Goal: Information Seeking & Learning: Learn about a topic

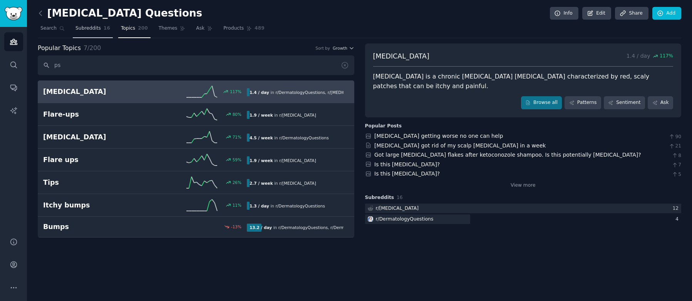
click at [85, 29] on span "Subreddits" at bounding box center [88, 28] width 25 height 7
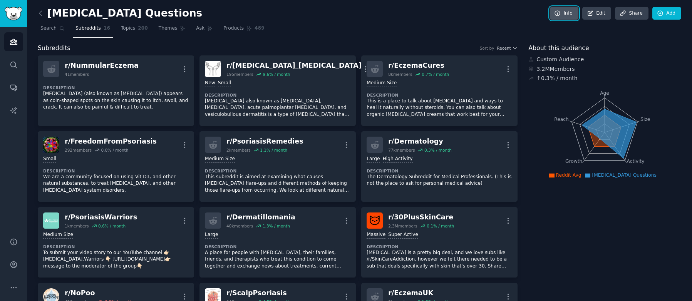
click at [563, 13] on link "Info" at bounding box center [564, 13] width 29 height 13
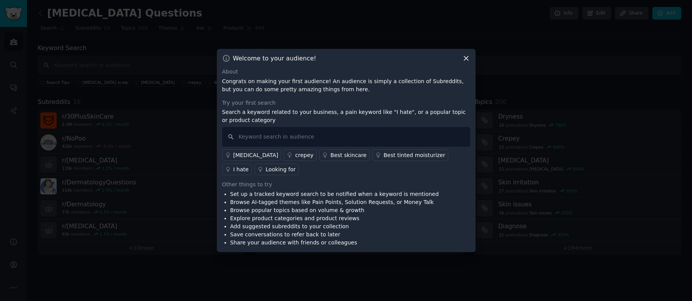
click at [465, 59] on icon at bounding box center [466, 59] width 4 height 4
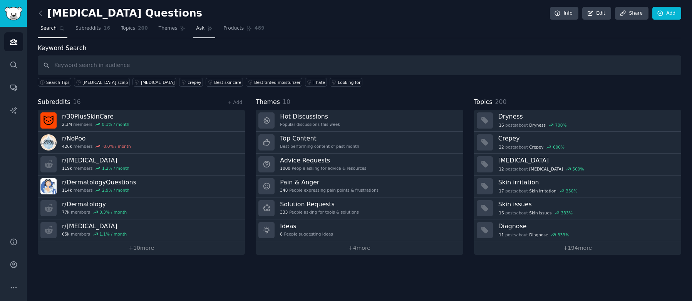
click at [202, 29] on link "Ask" at bounding box center [204, 30] width 22 height 16
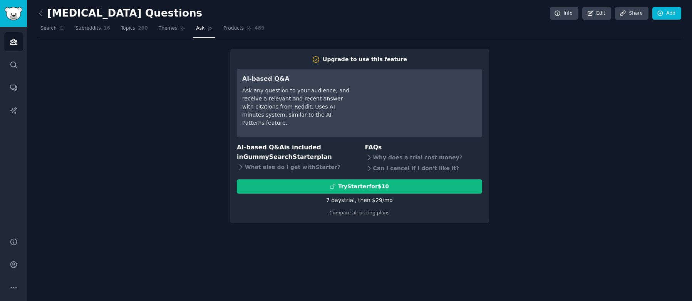
click at [183, 67] on div "Upgrade to use this feature AI-based Q&A Ask any question to your audience, and…" at bounding box center [360, 136] width 644 height 175
click at [171, 29] on span "Themes" at bounding box center [168, 28] width 19 height 7
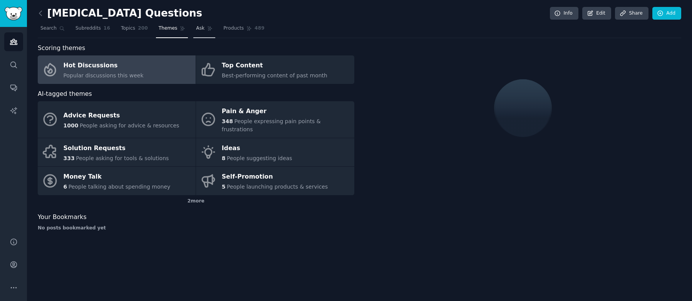
click at [196, 29] on span "Ask" at bounding box center [200, 28] width 8 height 7
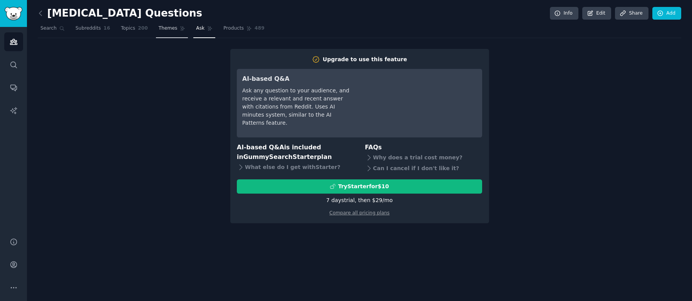
click at [181, 29] on icon at bounding box center [183, 29] width 4 height 4
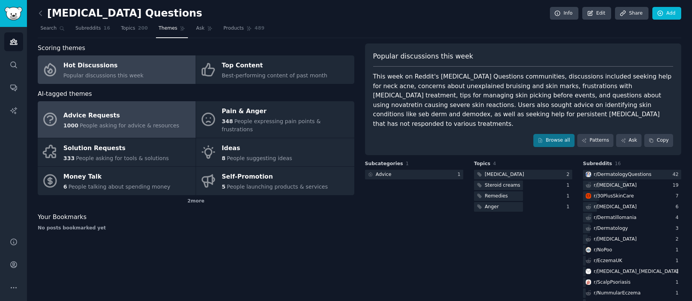
click at [148, 117] on div "Advice Requests" at bounding box center [122, 115] width 116 height 12
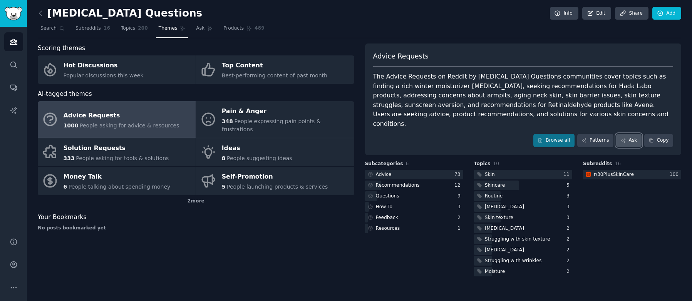
click at [634, 134] on link "Ask" at bounding box center [628, 140] width 25 height 13
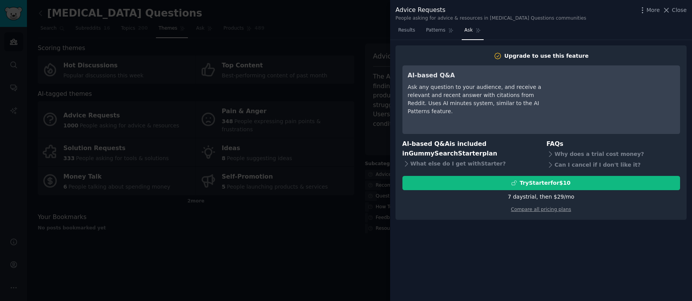
click at [366, 45] on div at bounding box center [346, 150] width 692 height 301
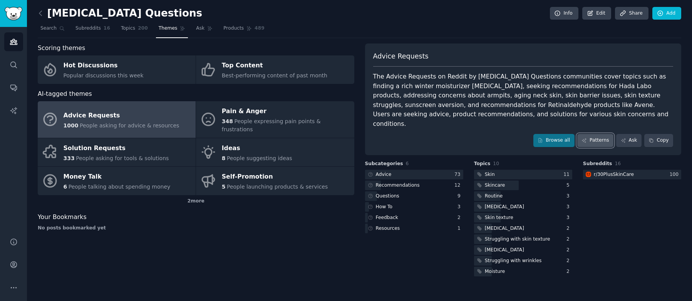
click at [592, 134] on link "Patterns" at bounding box center [596, 140] width 36 height 13
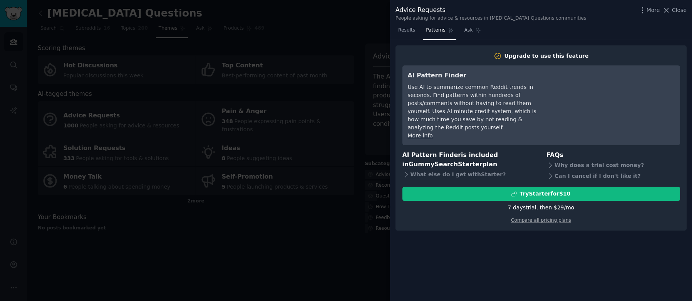
click at [372, 54] on div at bounding box center [346, 150] width 692 height 301
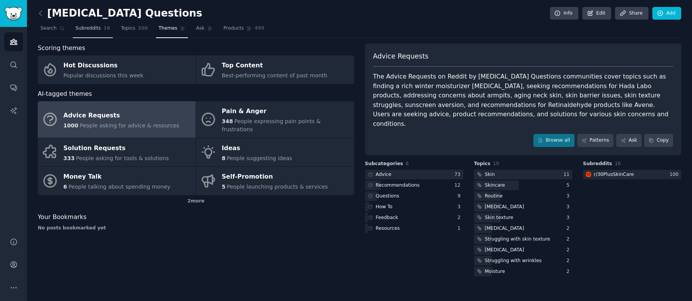
click at [82, 29] on span "Subreddits" at bounding box center [88, 28] width 25 height 7
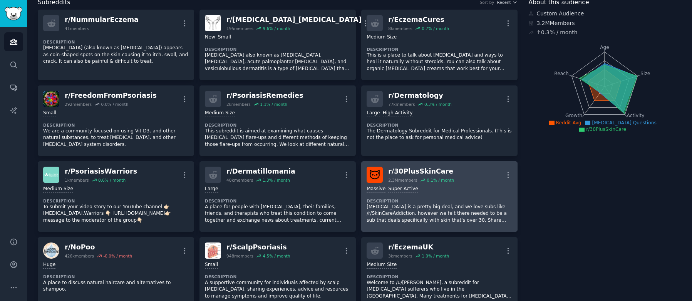
scroll to position [47, 0]
click at [505, 172] on icon "button" at bounding box center [508, 174] width 8 height 8
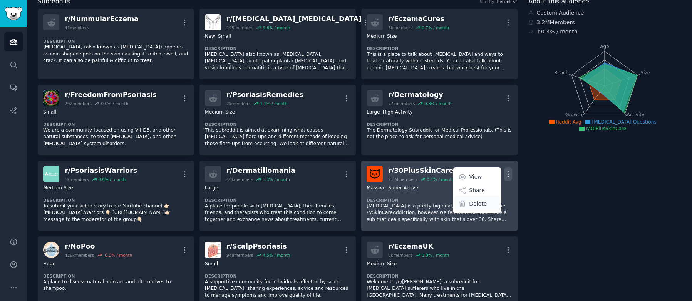
click at [479, 204] on p "Delete" at bounding box center [478, 204] width 18 height 8
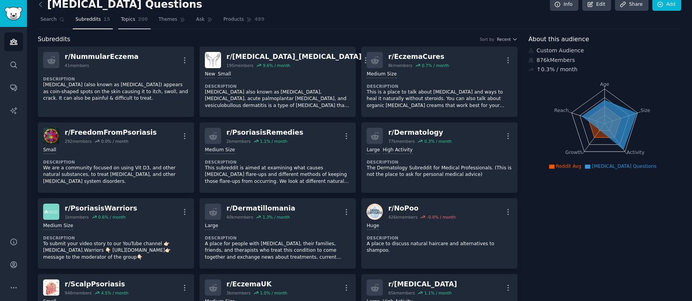
scroll to position [0, 0]
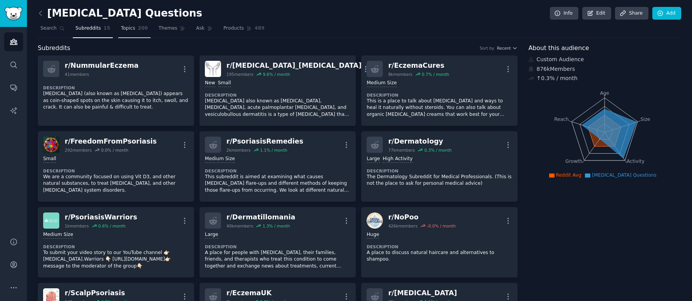
click at [138, 27] on span "200" at bounding box center [143, 28] width 10 height 7
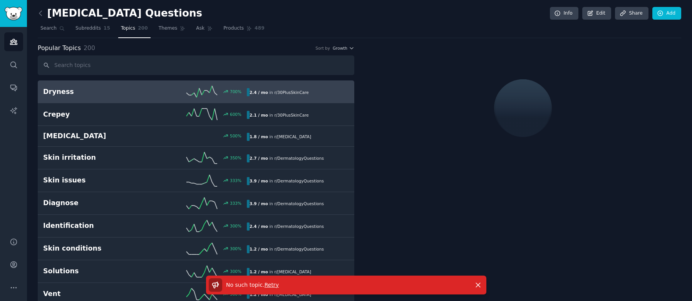
click at [272, 287] on span "Retry" at bounding box center [272, 285] width 14 height 6
click at [89, 29] on span "Subreddits" at bounding box center [88, 28] width 25 height 7
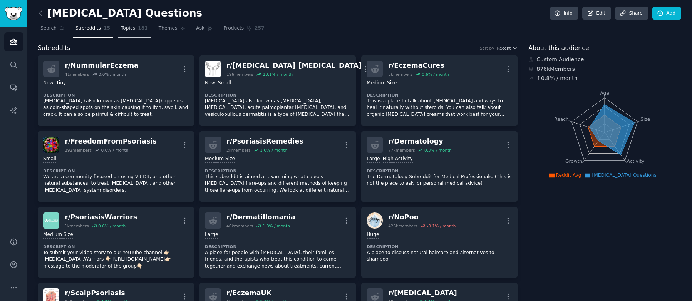
click at [135, 29] on link "Topics 181" at bounding box center [134, 30] width 32 height 16
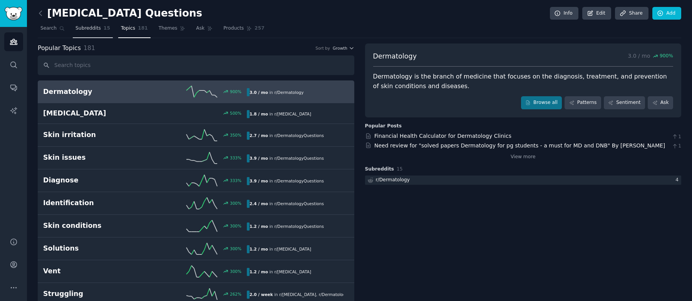
click at [91, 30] on span "Subreddits" at bounding box center [88, 28] width 25 height 7
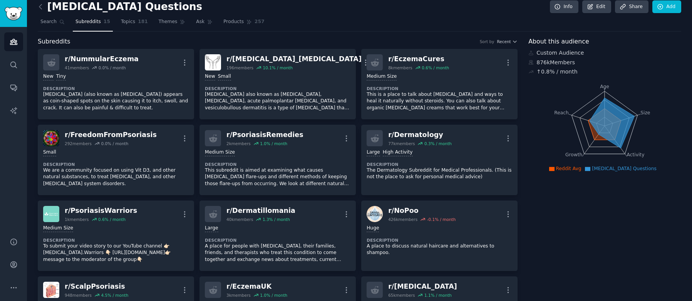
scroll to position [9, 0]
